Goal: Information Seeking & Learning: Learn about a topic

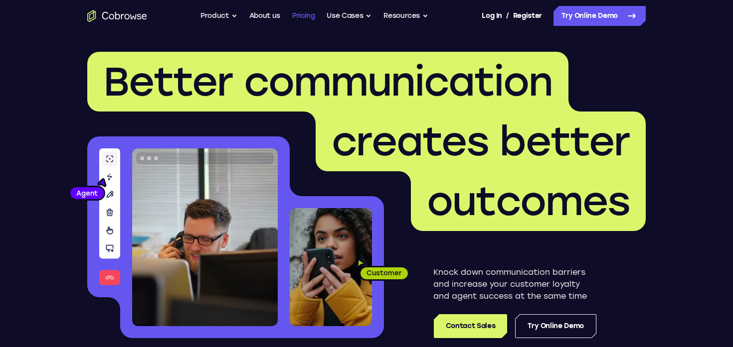
click at [298, 17] on link "Pricing" at bounding box center [303, 16] width 23 height 20
